Goal: Task Accomplishment & Management: Complete application form

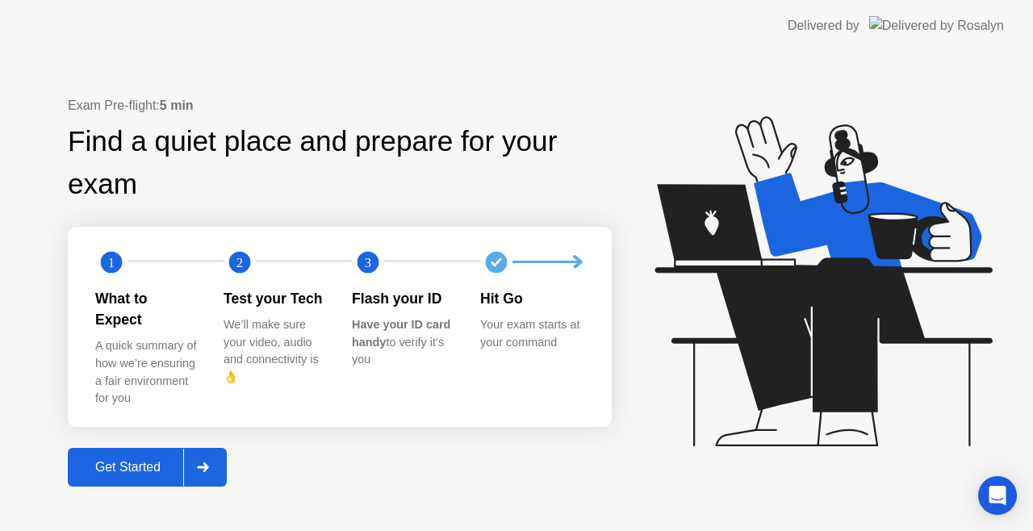
click at [216, 450] on div at bounding box center [202, 467] width 39 height 37
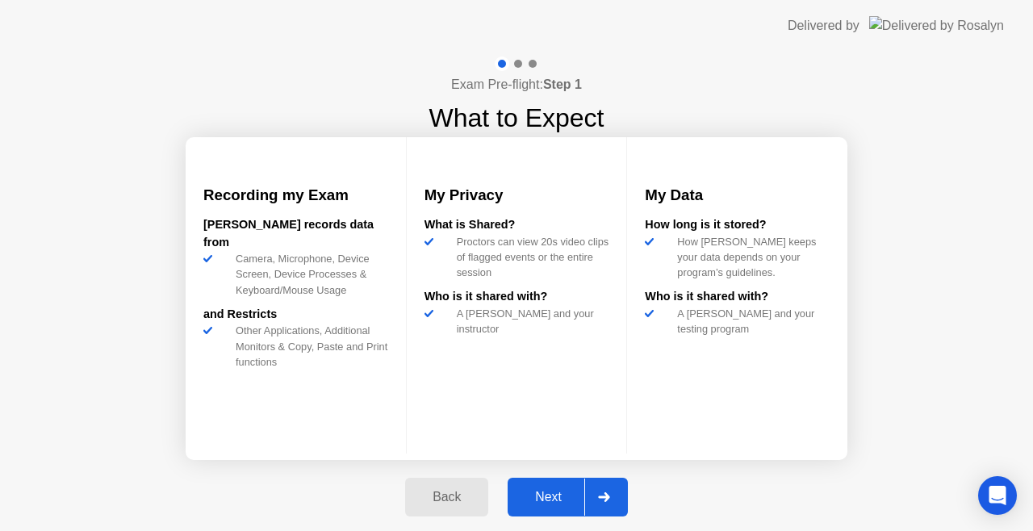
click at [561, 492] on div "Next" at bounding box center [549, 497] width 72 height 15
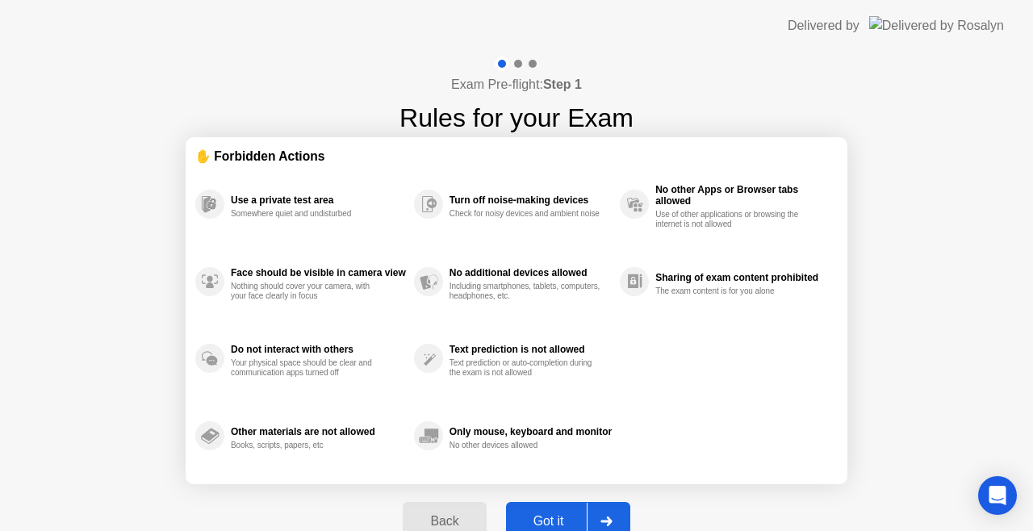
click at [599, 518] on div at bounding box center [606, 521] width 39 height 37
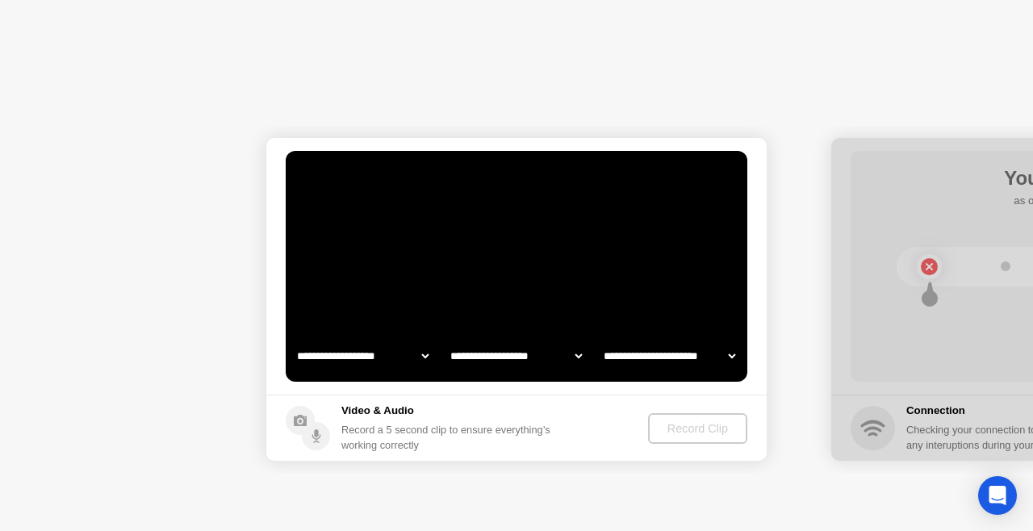
select select "**********"
select select "*******"
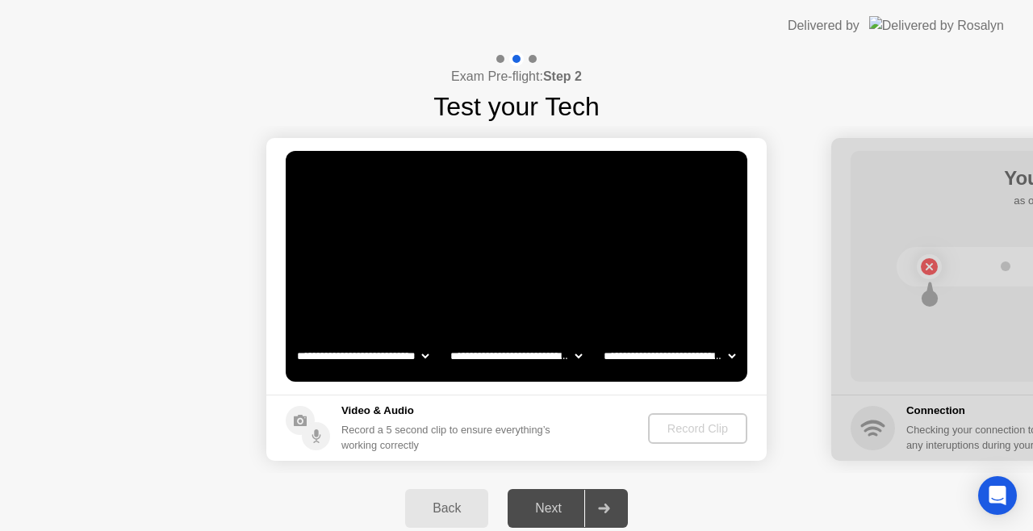
click at [507, 260] on video at bounding box center [517, 266] width 462 height 231
click at [454, 508] on div "Back" at bounding box center [446, 508] width 73 height 15
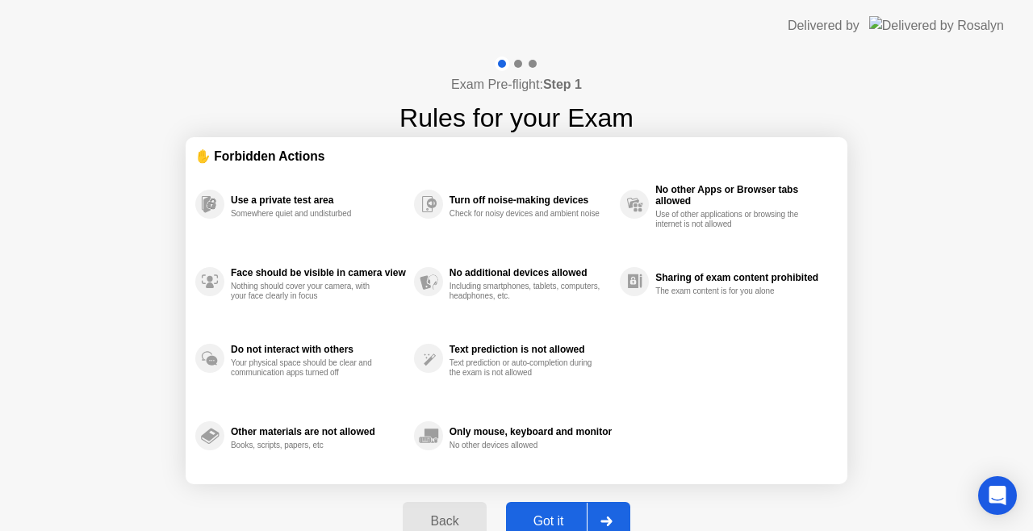
click at [567, 515] on div "Got it" at bounding box center [549, 521] width 76 height 15
select select "**********"
select select "*******"
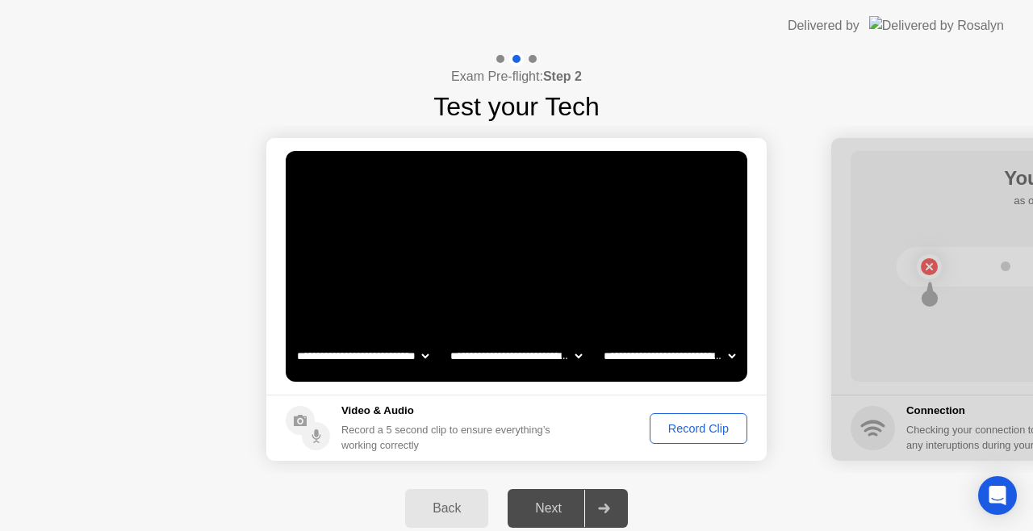
click at [670, 429] on div "Record Clip" at bounding box center [698, 428] width 86 height 13
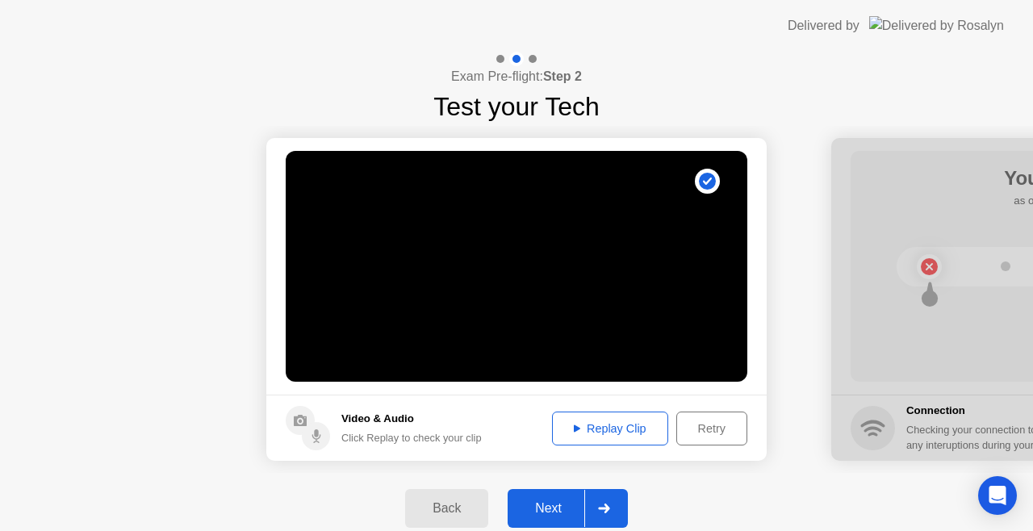
click at [604, 500] on div at bounding box center [603, 508] width 39 height 37
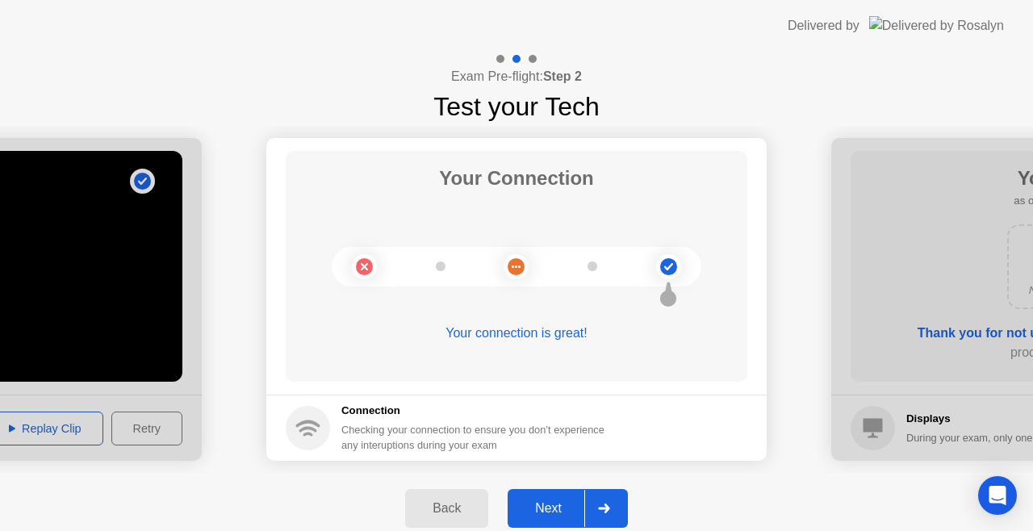
click at [560, 504] on div "Next" at bounding box center [549, 508] width 72 height 15
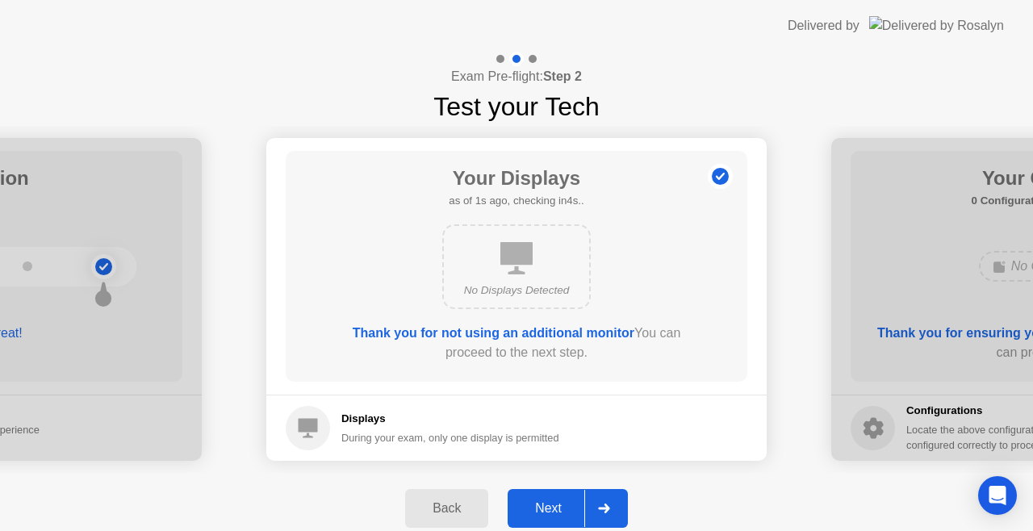
click at [560, 504] on div "Next" at bounding box center [549, 508] width 72 height 15
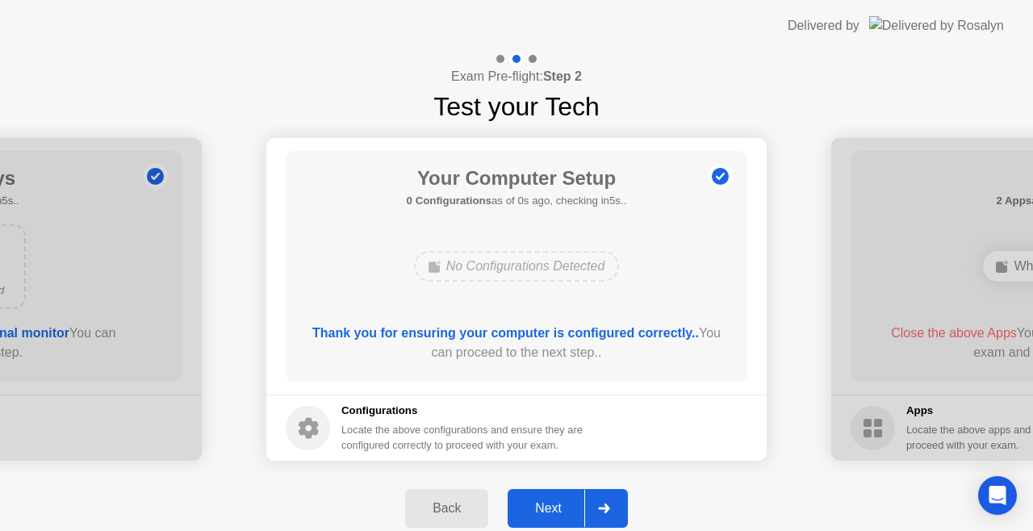
click at [560, 504] on div "Next" at bounding box center [549, 508] width 72 height 15
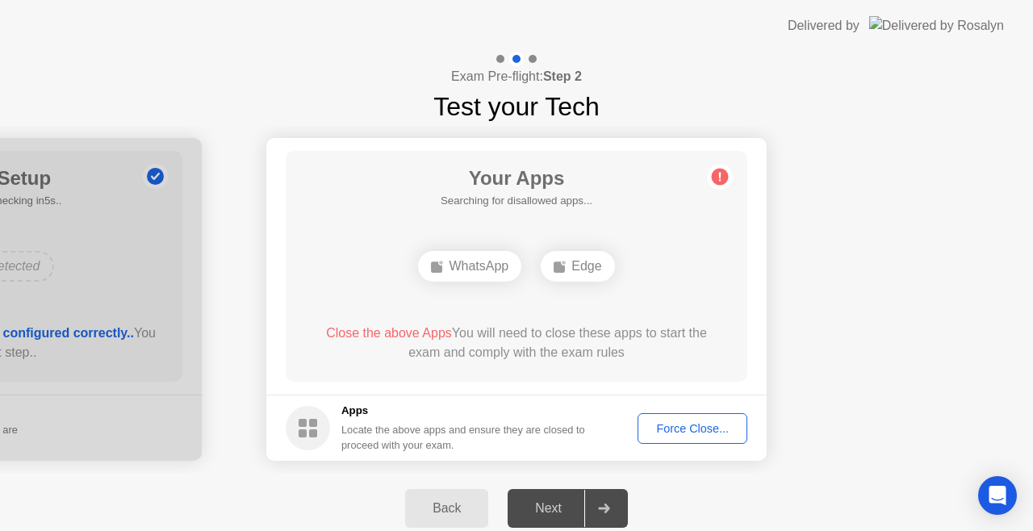
click at [578, 270] on div "Edge" at bounding box center [577, 266] width 73 height 31
click at [691, 431] on div "Force Close..." at bounding box center [692, 428] width 98 height 13
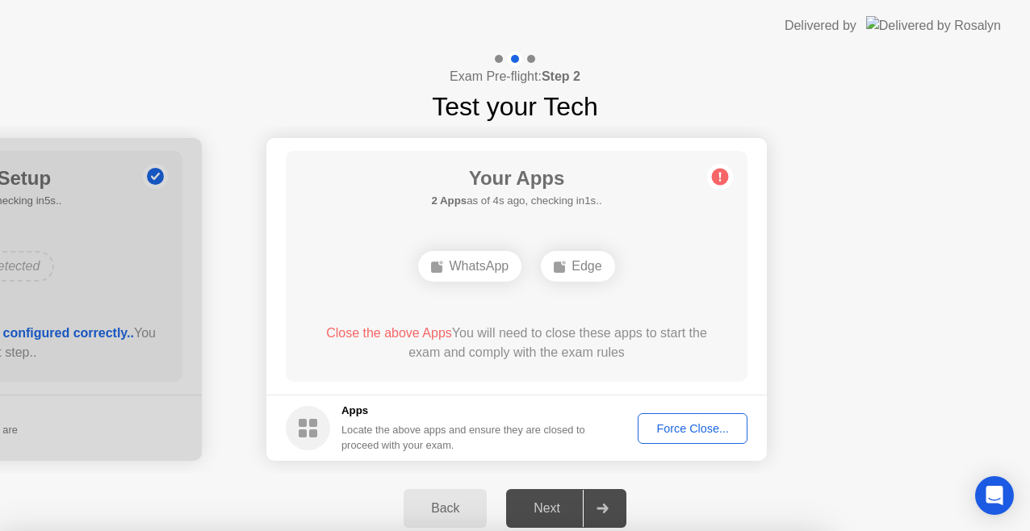
click at [693, 530] on div at bounding box center [515, 531] width 1030 height 0
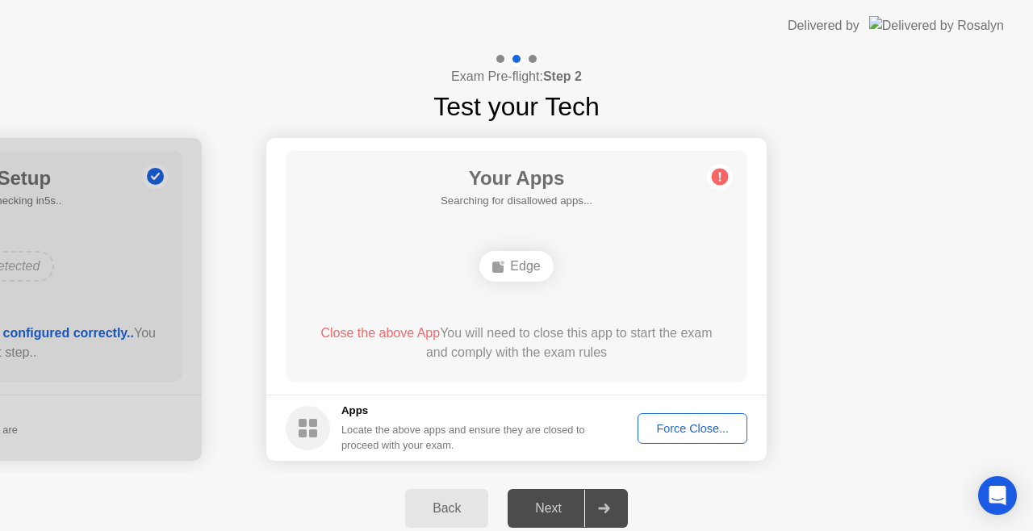
click at [698, 428] on div "Force Close..." at bounding box center [692, 428] width 98 height 13
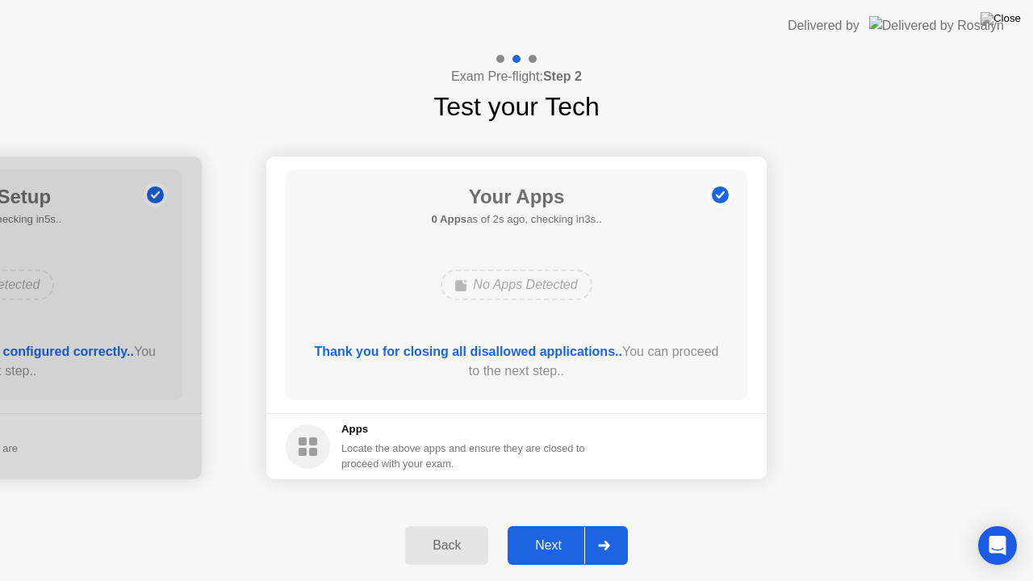
click at [613, 530] on div at bounding box center [603, 545] width 39 height 37
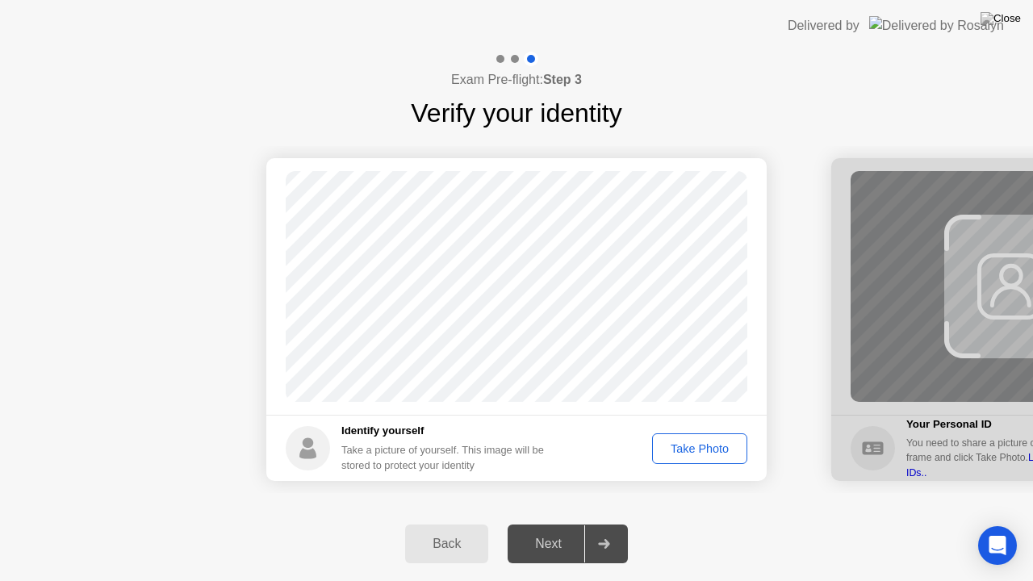
click at [702, 448] on div "Take Photo" at bounding box center [700, 448] width 84 height 13
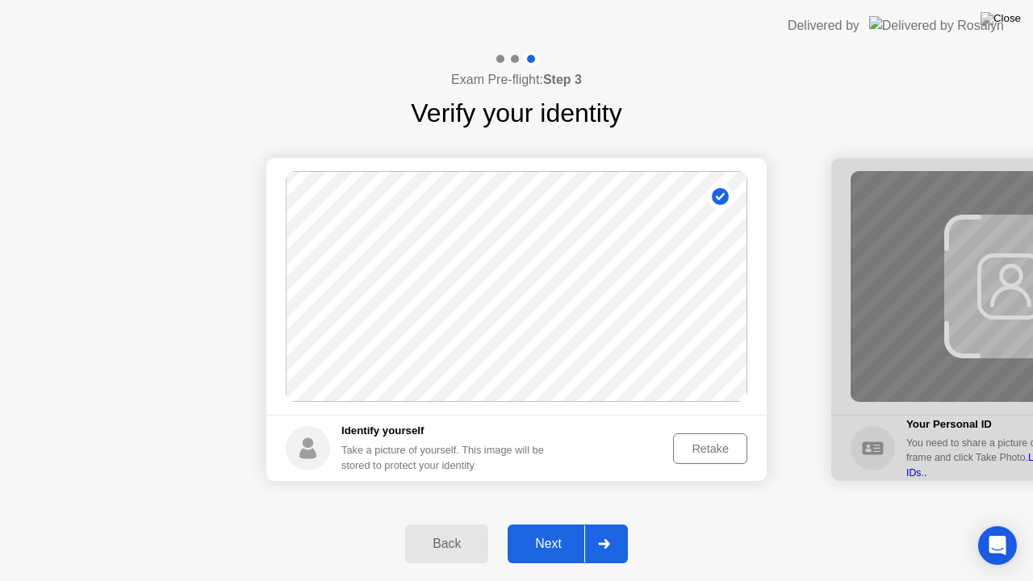
click at [604, 530] on icon at bounding box center [603, 544] width 11 height 10
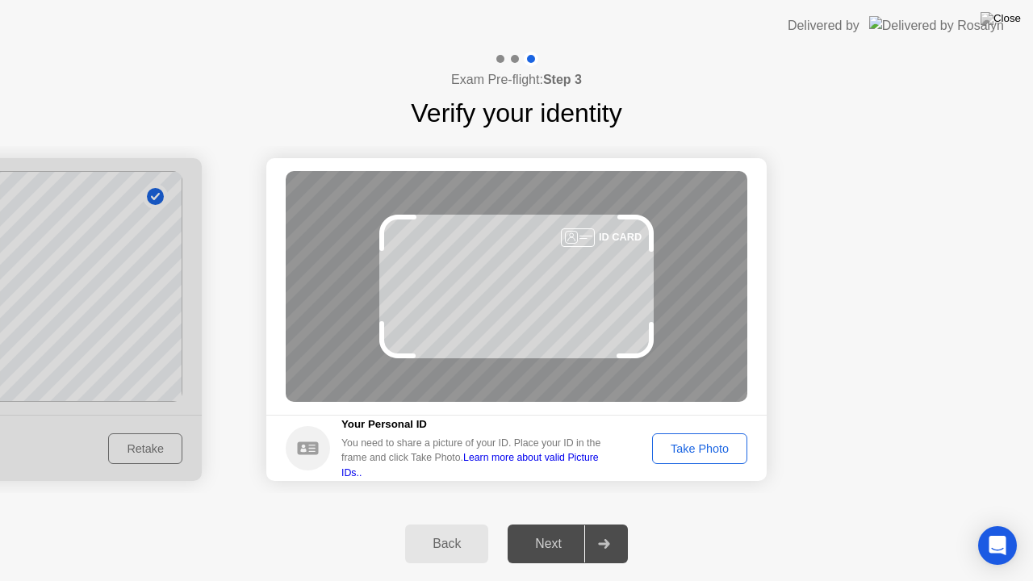
click at [675, 432] on footer "Your Personal ID You need to share a picture of your ID. Place your ID in the f…" at bounding box center [516, 448] width 500 height 66
click at [677, 450] on div "Take Photo" at bounding box center [700, 448] width 84 height 13
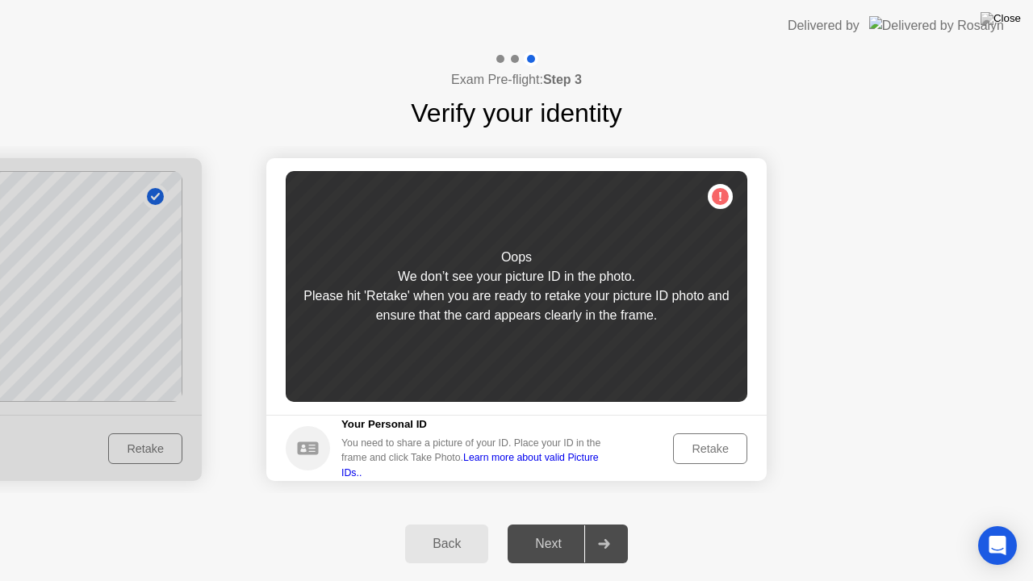
click at [677, 450] on button "Retake" at bounding box center [710, 448] width 74 height 31
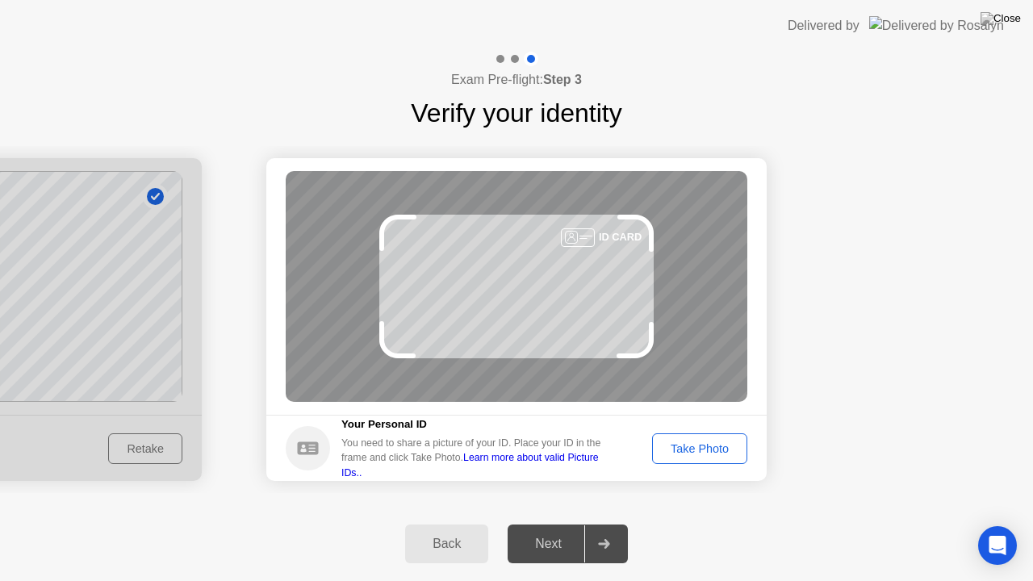
click at [678, 455] on div "Take Photo" at bounding box center [700, 448] width 84 height 13
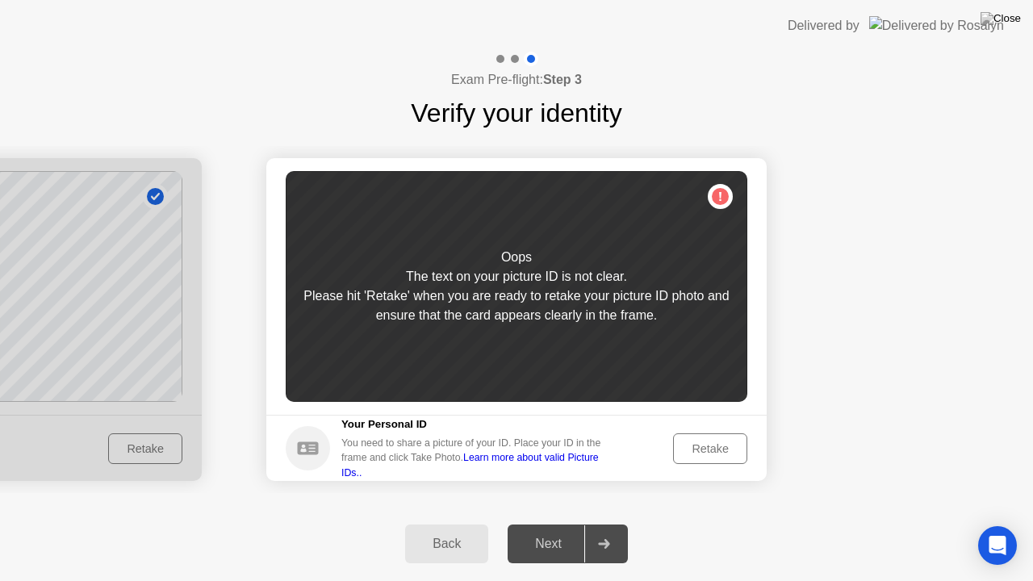
click at [679, 455] on div "Retake" at bounding box center [710, 448] width 63 height 13
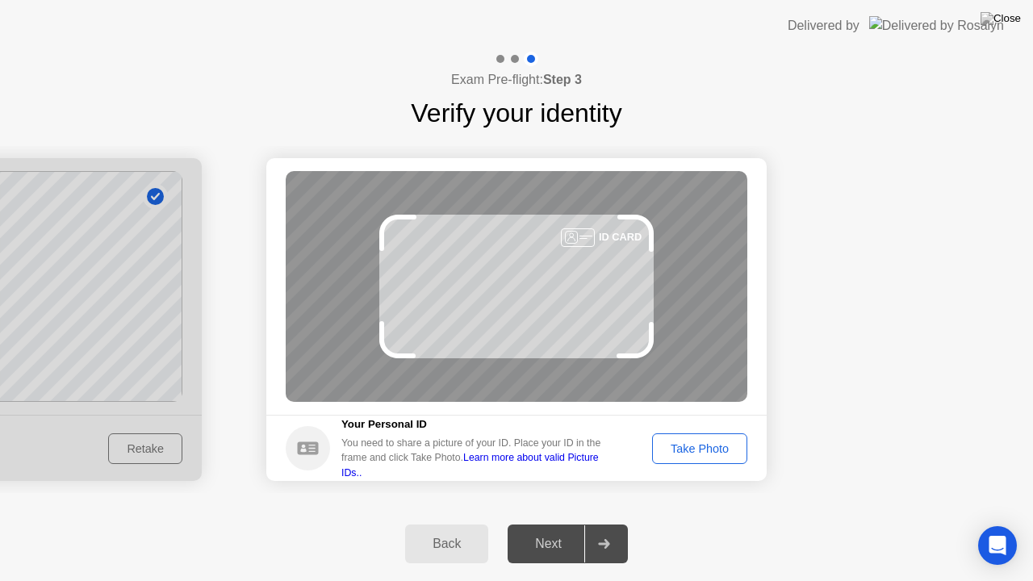
click at [681, 454] on div "Take Photo" at bounding box center [700, 448] width 84 height 13
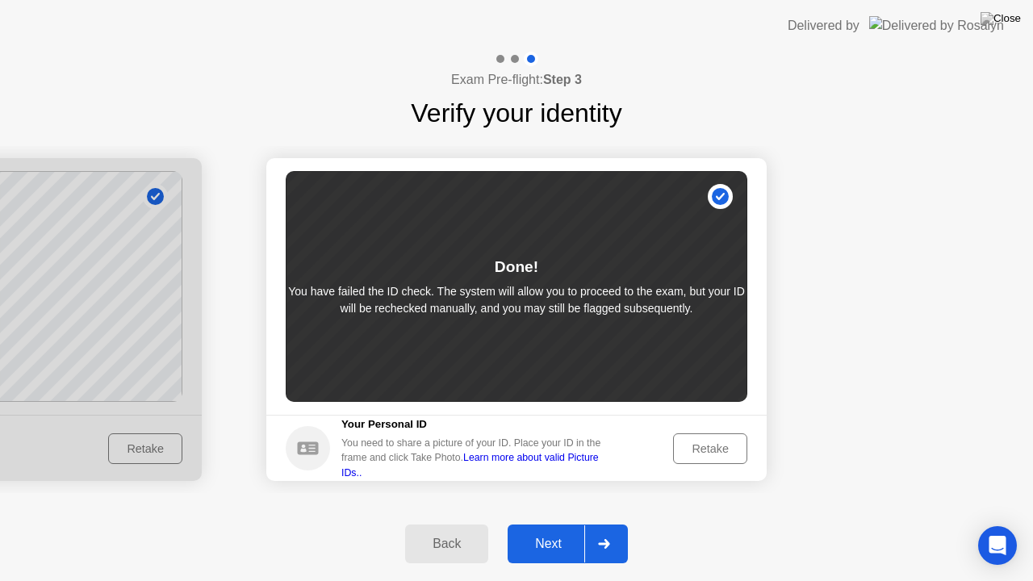
click at [606, 530] on icon at bounding box center [603, 544] width 11 height 10
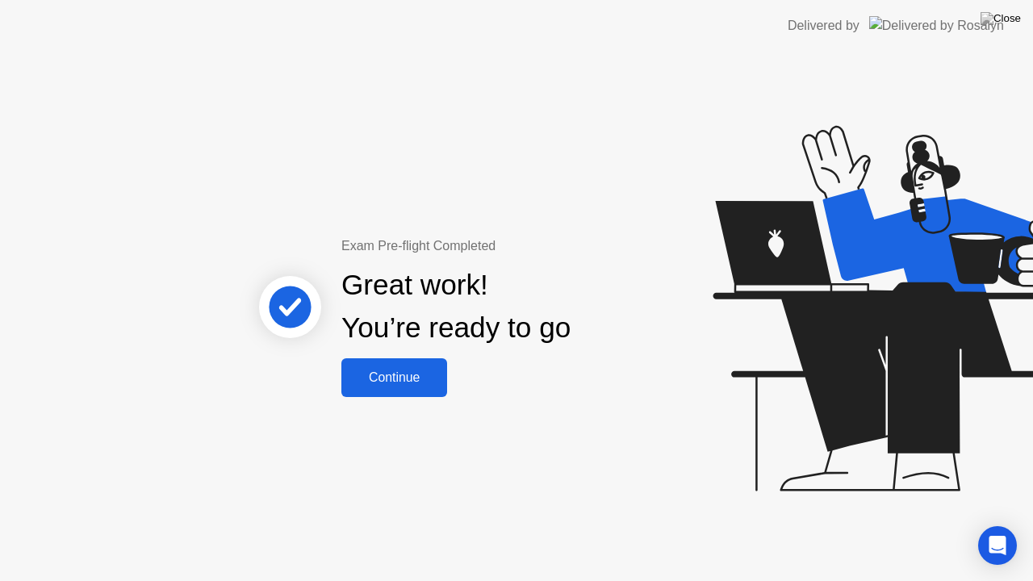
click at [400, 383] on div "Continue" at bounding box center [394, 377] width 96 height 15
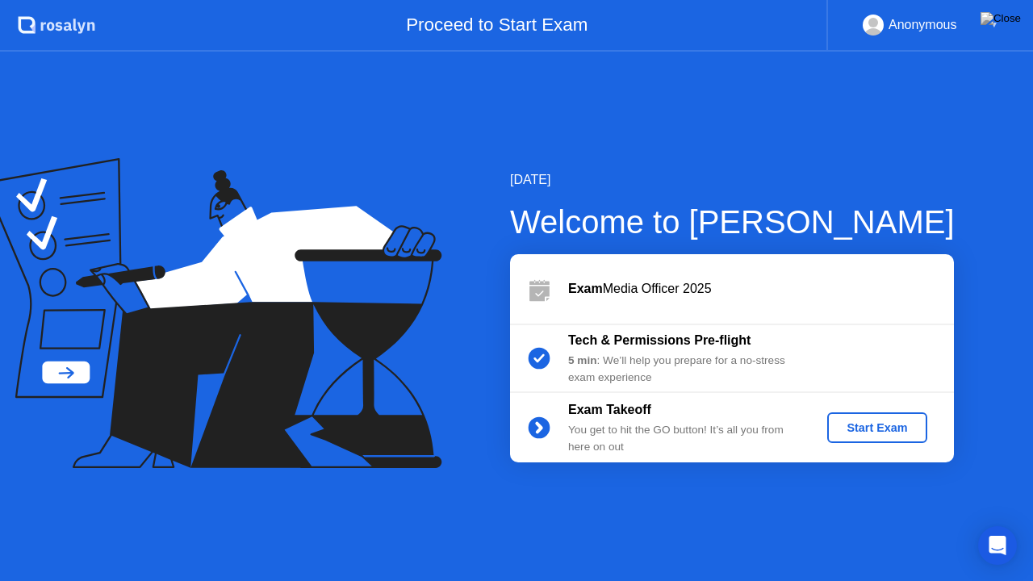
click at [840, 428] on div "Start Exam" at bounding box center [877, 427] width 86 height 13
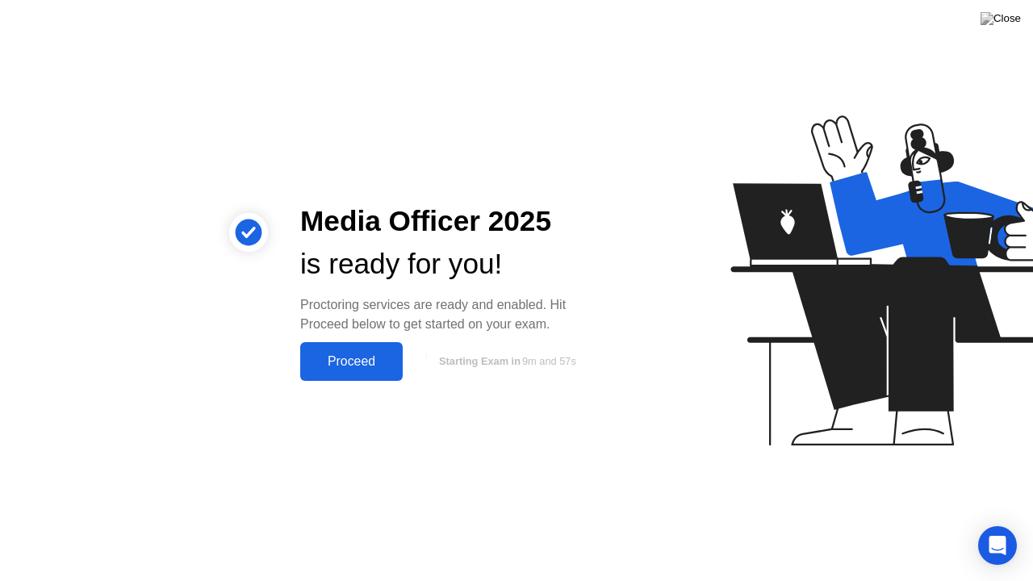
click at [364, 365] on div "Proceed" at bounding box center [351, 361] width 93 height 15
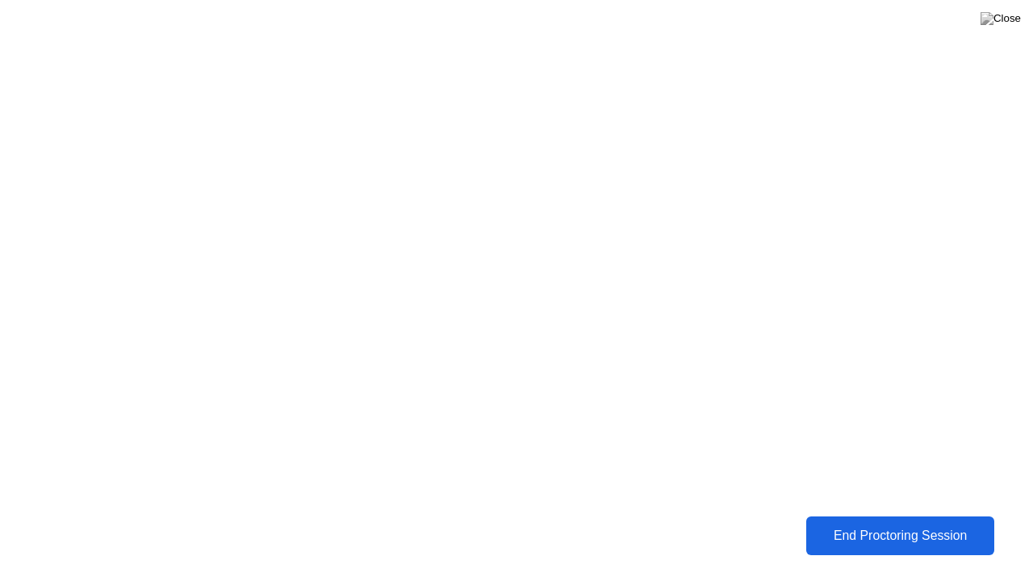
click at [828, 530] on div "End Proctoring Session" at bounding box center [899, 536] width 179 height 15
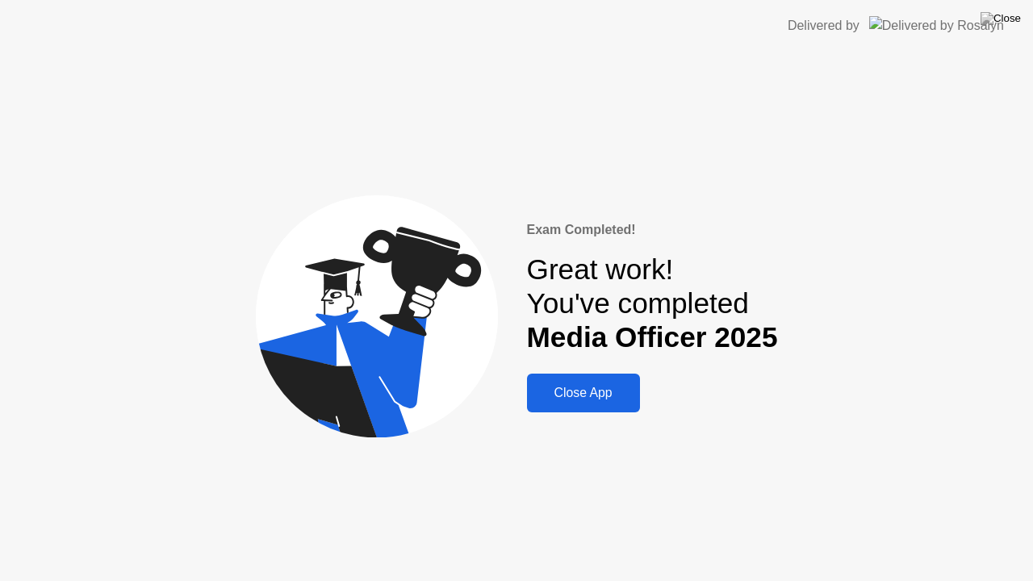
click at [588, 400] on div "Close App" at bounding box center [583, 393] width 103 height 15
